Goal: Information Seeking & Learning: Compare options

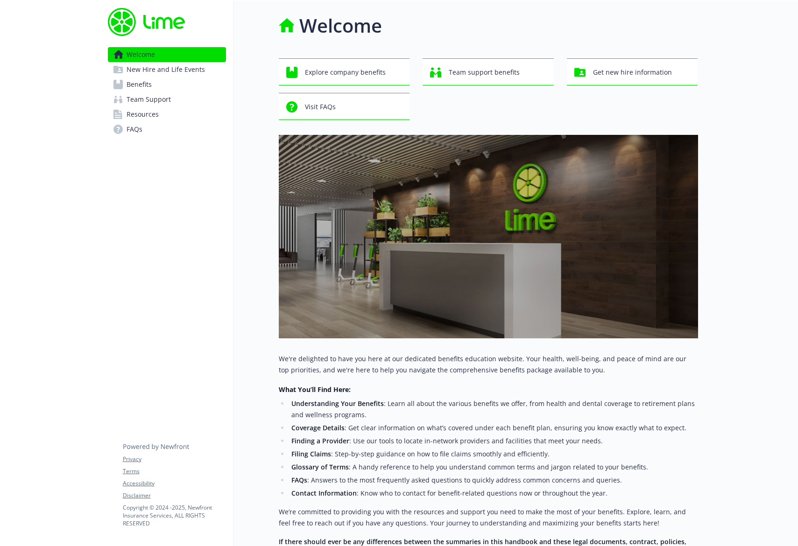
click at [155, 53] on link "Welcome" at bounding box center [167, 54] width 118 height 15
click at [171, 86] on link "Benefits" at bounding box center [167, 84] width 118 height 15
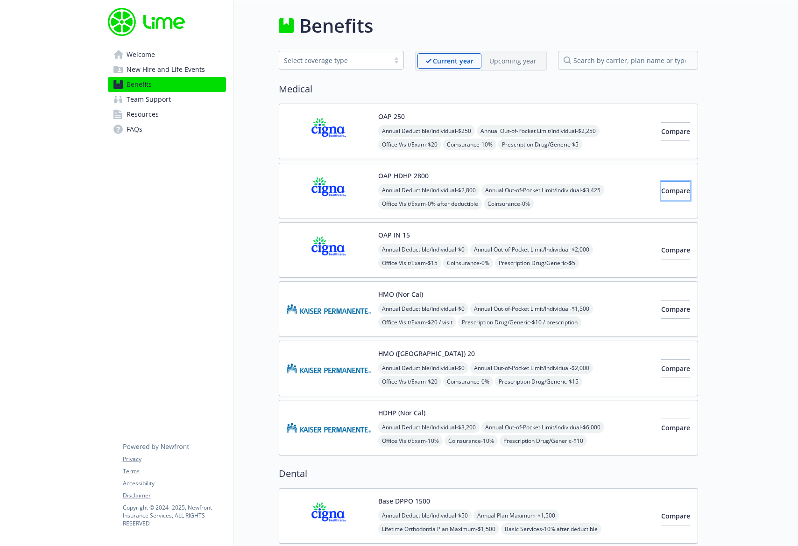
click at [661, 189] on span "Compare" at bounding box center [675, 190] width 29 height 9
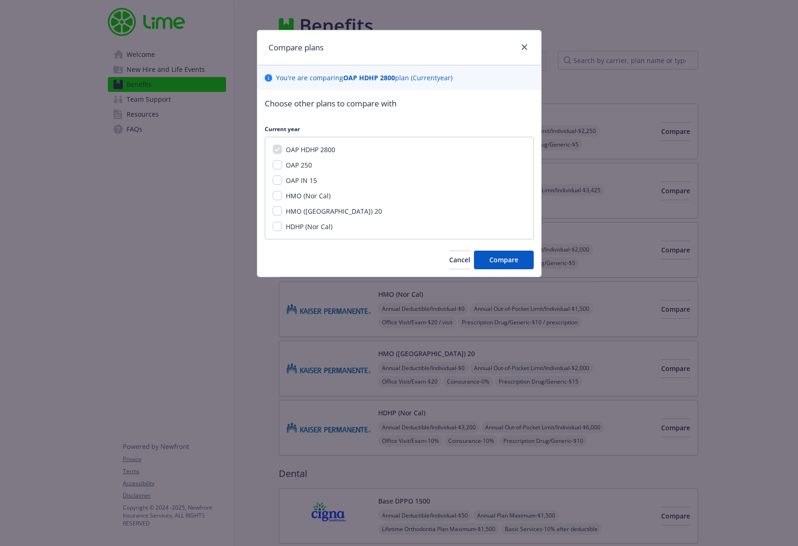
click at [294, 169] on div "OAP 250" at bounding box center [298, 165] width 32 height 10
click at [296, 165] on span "OAP 250" at bounding box center [299, 165] width 26 height 9
click at [299, 179] on span "OAP IN 15" at bounding box center [301, 180] width 31 height 9
click at [282, 179] on input "OAP IN 15" at bounding box center [277, 180] width 9 height 9
checkbox input "true"
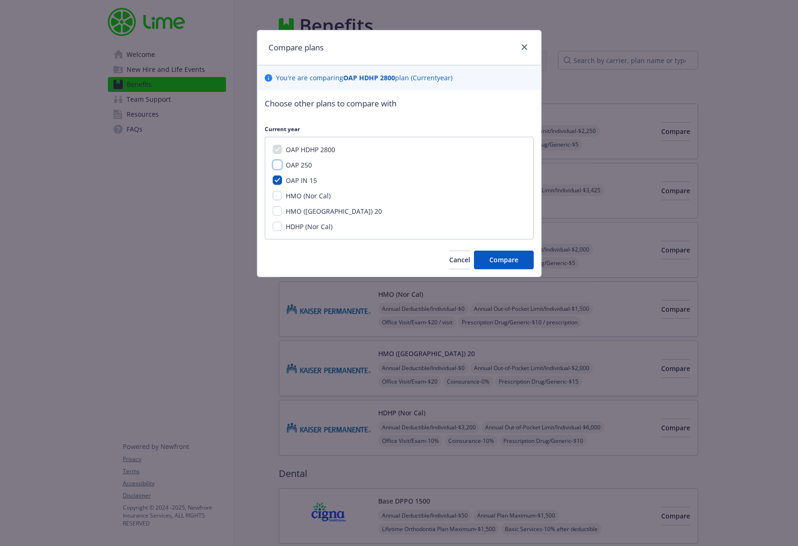
click at [279, 167] on input "OAP 250" at bounding box center [277, 164] width 9 height 9
checkbox input "true"
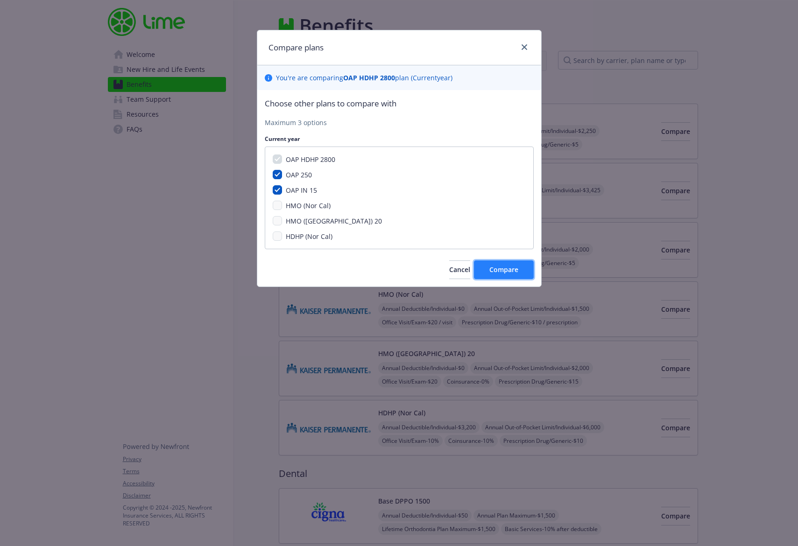
click at [526, 273] on button "Compare" at bounding box center [504, 270] width 60 height 19
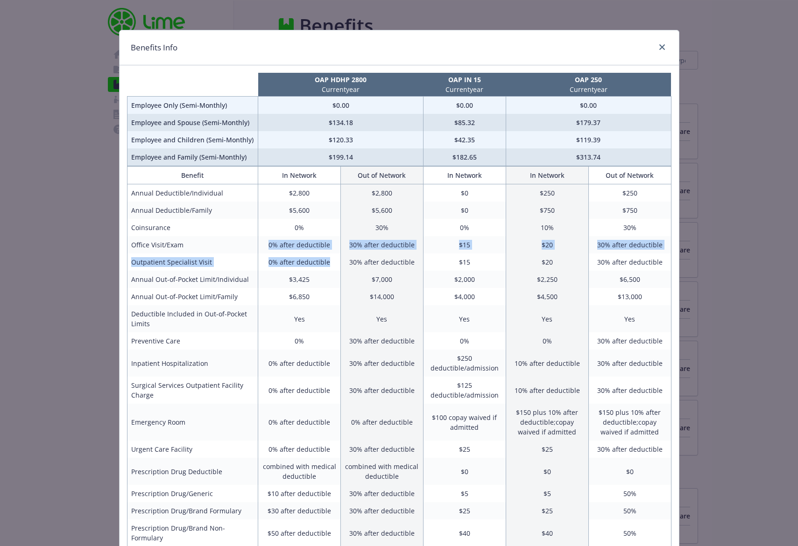
drag, startPoint x: 263, startPoint y: 245, endPoint x: 329, endPoint y: 268, distance: 69.5
click at [329, 268] on tbody "Annual Deductible/Individual $2,800 $2,800 $0 $250 $250 Annual Deductible/Famil…" at bounding box center [399, 451] width 544 height 535
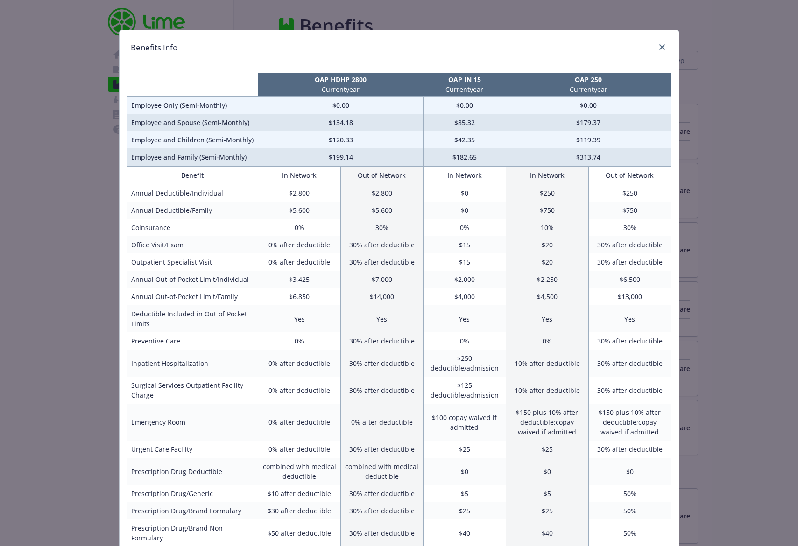
click at [21, 170] on div "Benefits Info OAP HDHP 2800 Current year OAP IN 15 Current year OAP 250 Current…" at bounding box center [399, 273] width 798 height 546
drag, startPoint x: 90, startPoint y: 178, endPoint x: 103, endPoint y: 175, distance: 13.6
click at [90, 179] on div "Benefits Info OAP HDHP 2800 Current year OAP IN 15 Current year OAP 250 Current…" at bounding box center [399, 273] width 798 height 546
click at [662, 47] on link "close" at bounding box center [661, 47] width 11 height 11
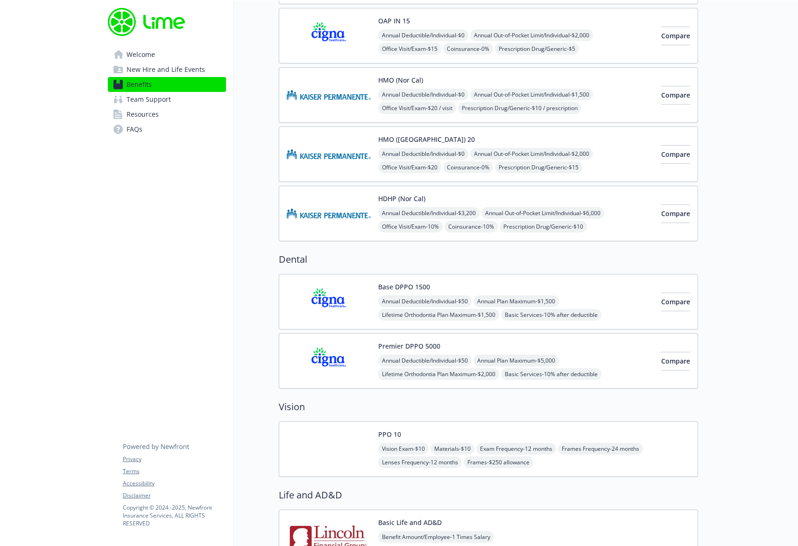
scroll to position [227, 0]
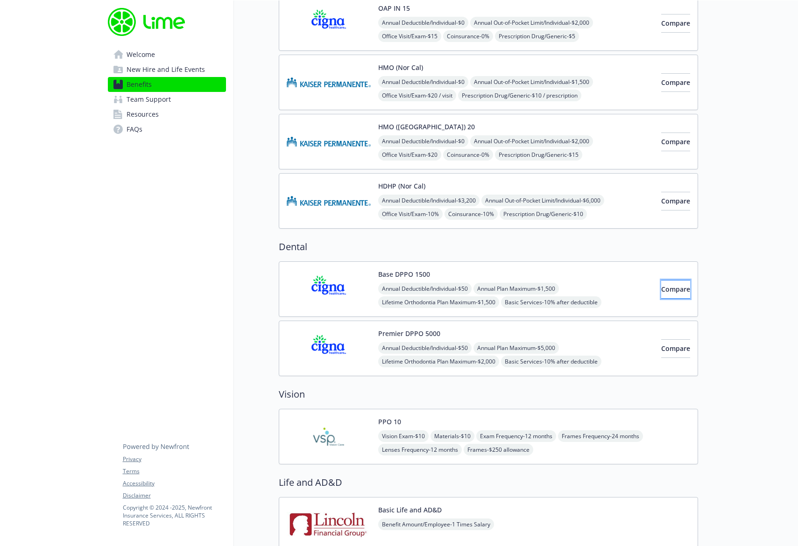
click at [661, 289] on span "Compare" at bounding box center [675, 289] width 29 height 9
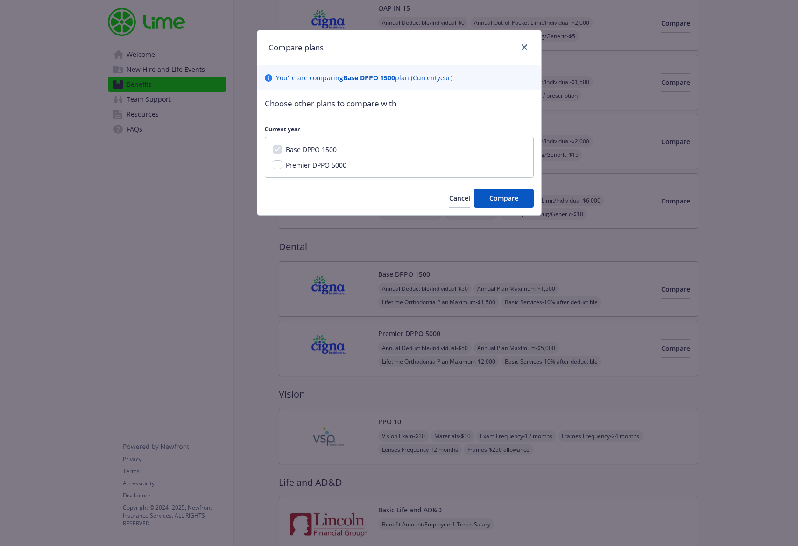
drag, startPoint x: 289, startPoint y: 164, endPoint x: 319, endPoint y: 172, distance: 30.3
click at [290, 164] on span "Premier DPPO 5000" at bounding box center [316, 165] width 61 height 9
click at [282, 164] on input "Premier DPPO 5000" at bounding box center [277, 164] width 9 height 9
checkbox input "true"
click at [500, 201] on span "Compare" at bounding box center [503, 198] width 29 height 9
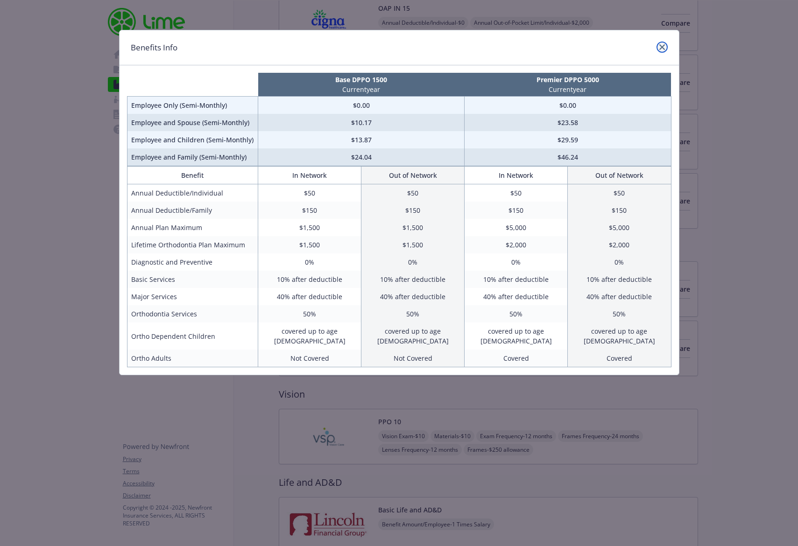
click at [663, 46] on icon "close" at bounding box center [662, 47] width 6 height 6
